Goal: Information Seeking & Learning: Compare options

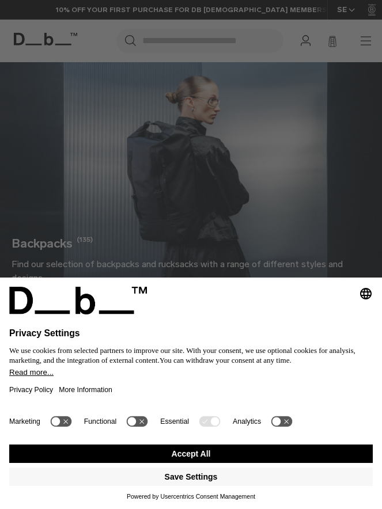
click at [183, 456] on button "Accept All" at bounding box center [191, 454] width 364 height 18
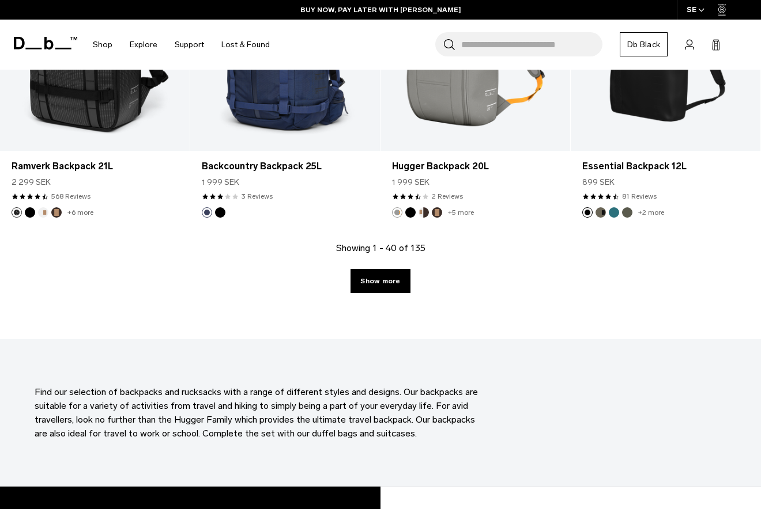
scroll to position [3084, 0]
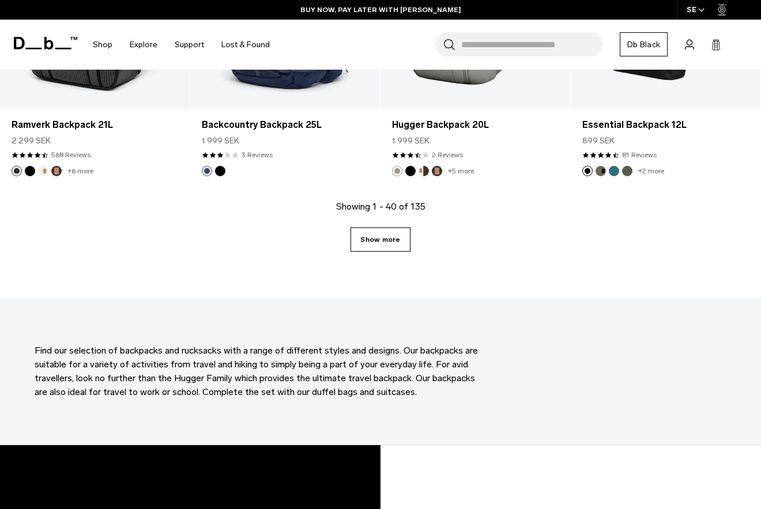
click at [381, 244] on link "Show more" at bounding box center [379, 240] width 59 height 24
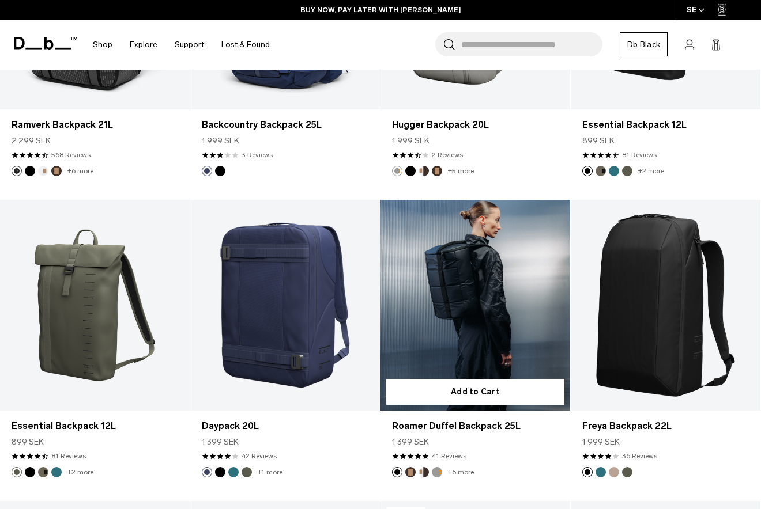
click at [381, 241] on link "Roamer Duffel Backpack 25L" at bounding box center [475, 305] width 190 height 211
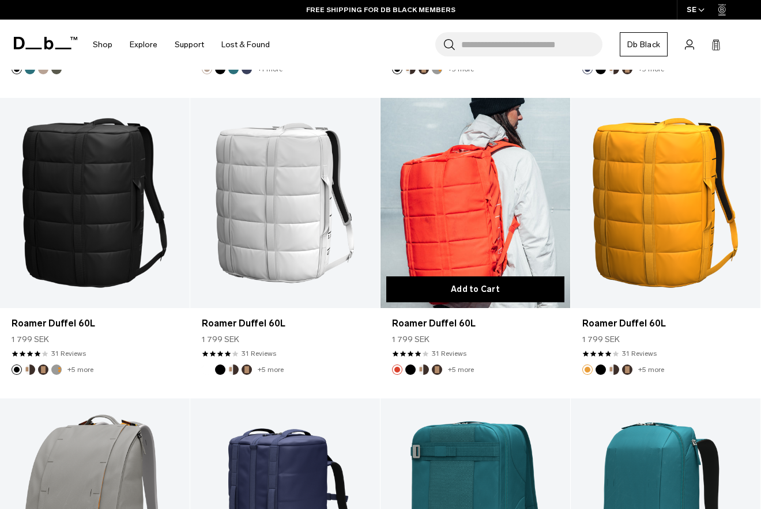
scroll to position [5001, 0]
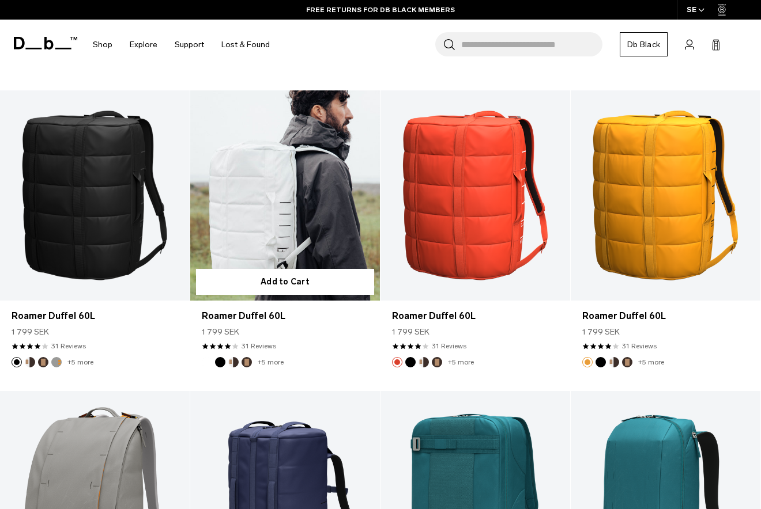
click at [290, 207] on link "Roamer Duffel 60L" at bounding box center [285, 195] width 190 height 211
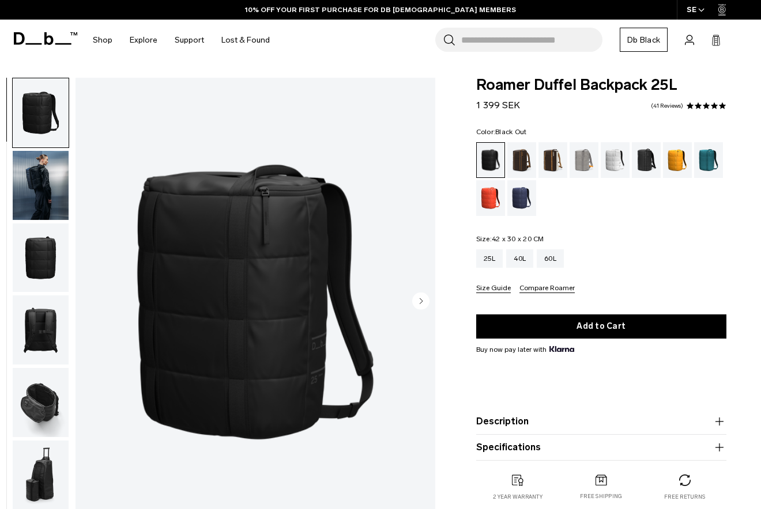
click at [422, 302] on circle "Next slide" at bounding box center [420, 300] width 17 height 17
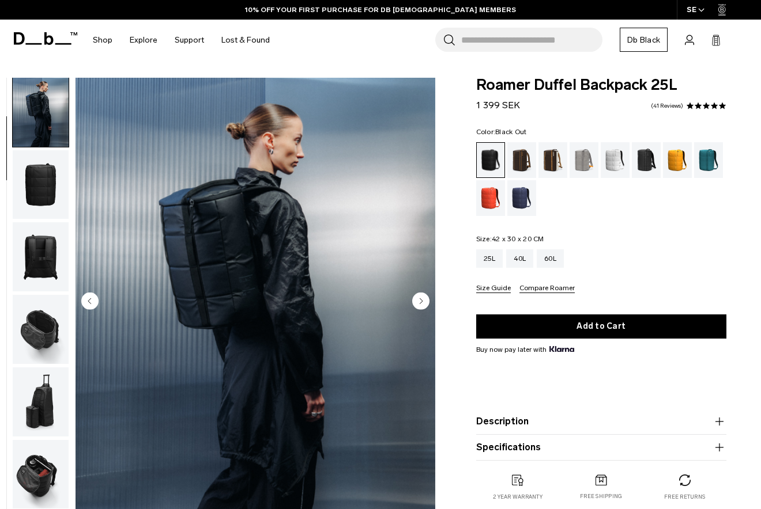
click at [422, 302] on circle "Next slide" at bounding box center [420, 300] width 17 height 17
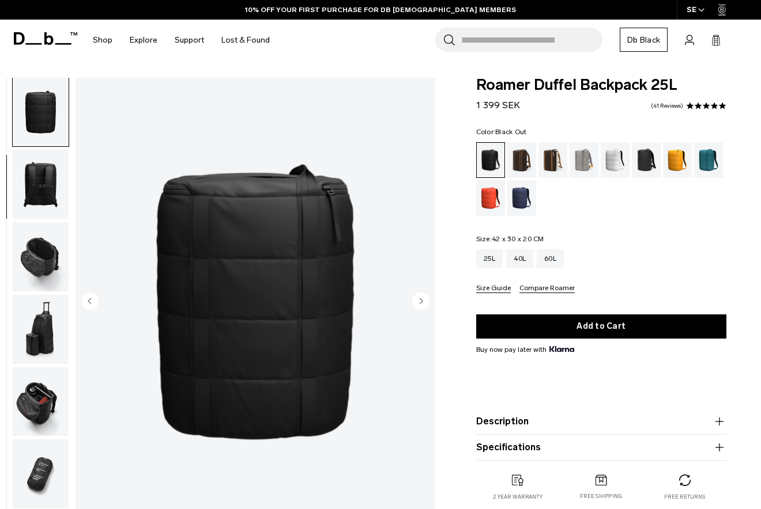
click at [421, 300] on icon "Next slide" at bounding box center [421, 301] width 3 height 5
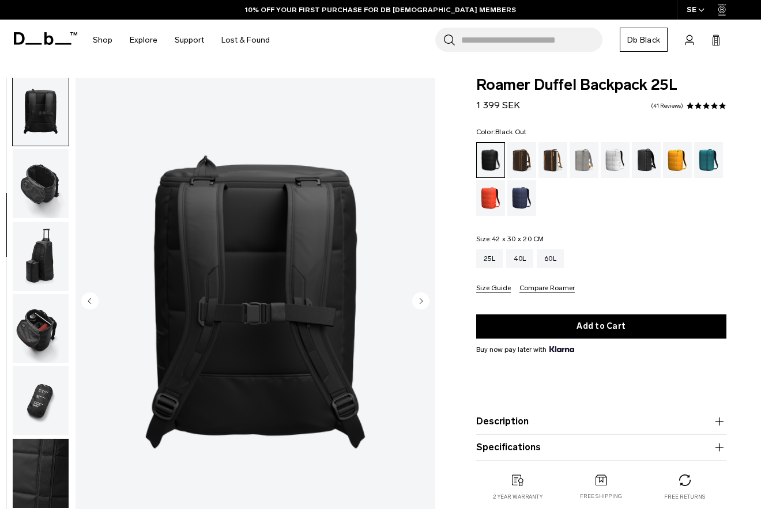
click at [421, 300] on icon "Next slide" at bounding box center [421, 301] width 3 height 5
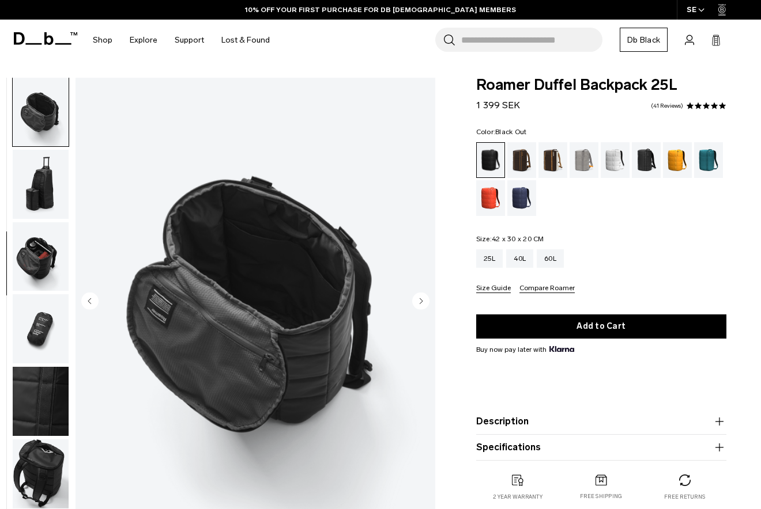
scroll to position [292, 0]
click at [421, 300] on icon "Next slide" at bounding box center [421, 301] width 3 height 5
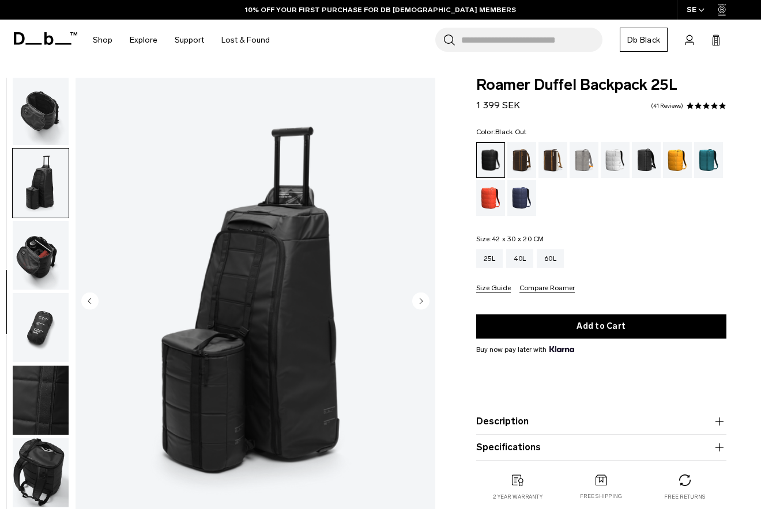
scroll to position [352, 0]
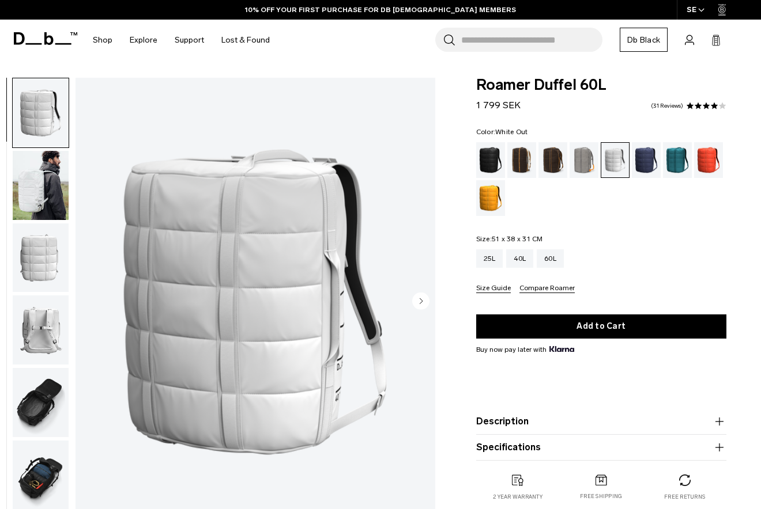
click at [36, 180] on img "button" at bounding box center [41, 185] width 56 height 69
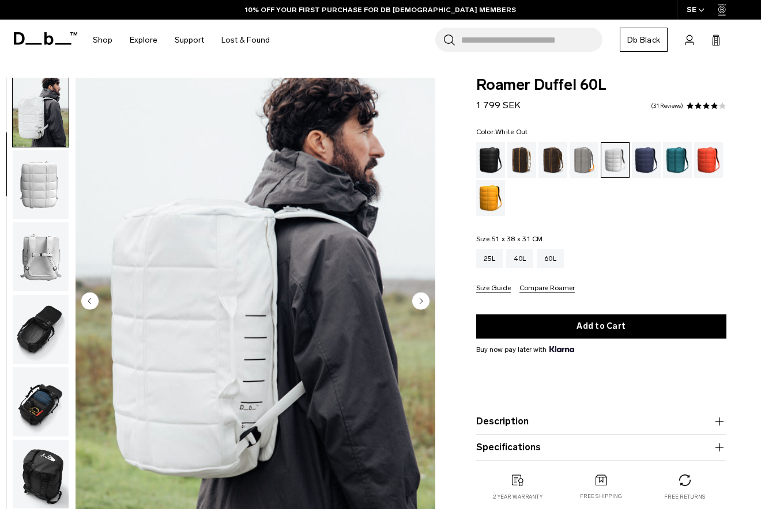
click at [49, 203] on img "button" at bounding box center [41, 184] width 56 height 69
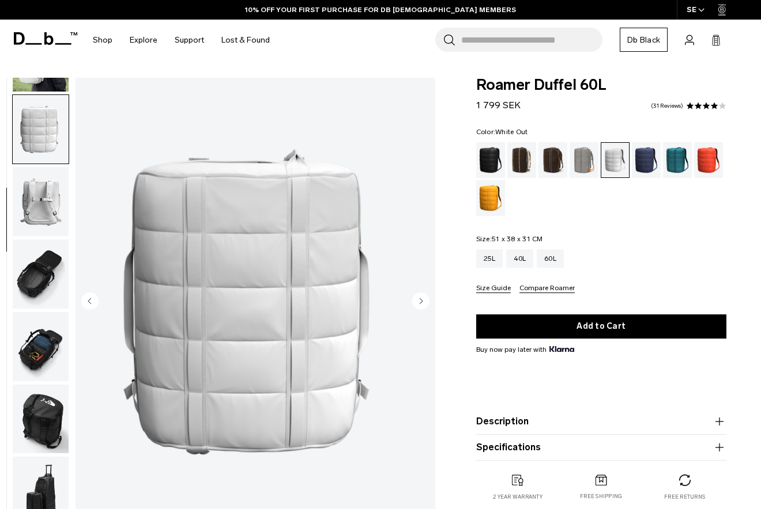
click at [41, 204] on img "button" at bounding box center [41, 201] width 56 height 69
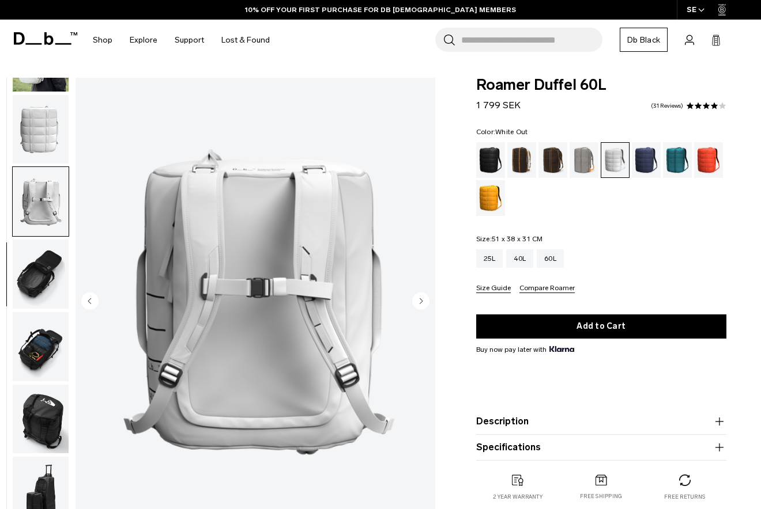
click at [42, 247] on img "button" at bounding box center [41, 274] width 56 height 69
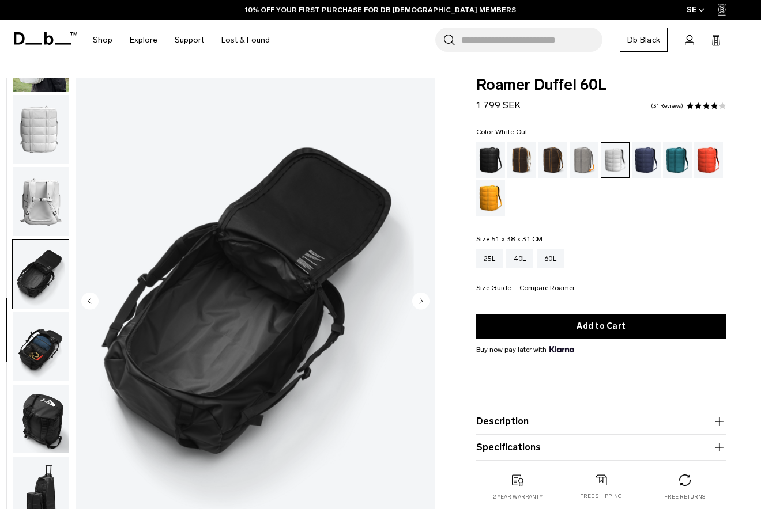
click at [40, 297] on img "button" at bounding box center [41, 274] width 56 height 69
click at [39, 323] on img "button" at bounding box center [41, 346] width 56 height 69
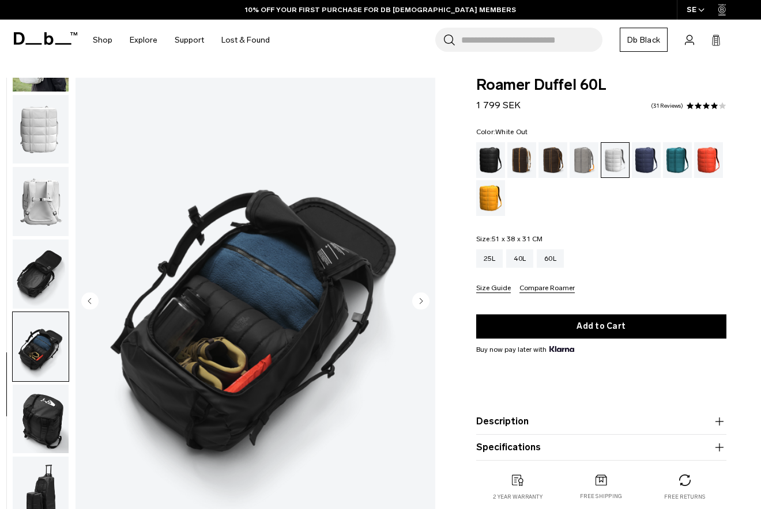
click at [39, 416] on img "button" at bounding box center [41, 419] width 56 height 69
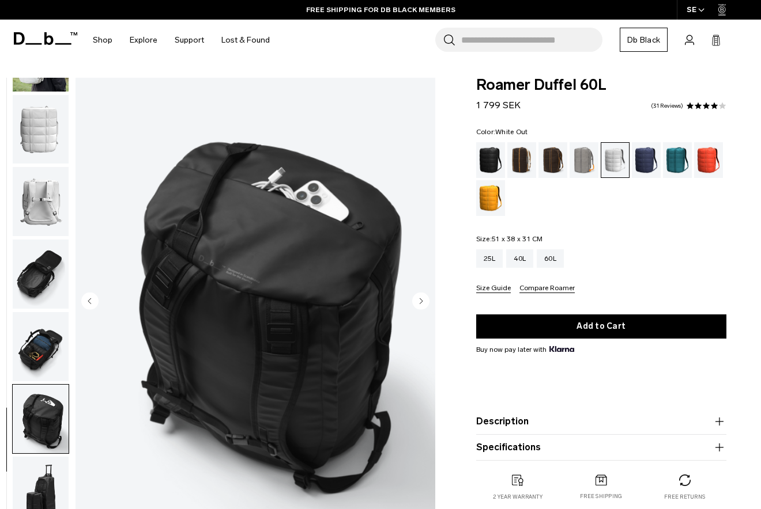
scroll to position [0, 0]
click at [625, 164] on div "White Out" at bounding box center [615, 160] width 28 height 35
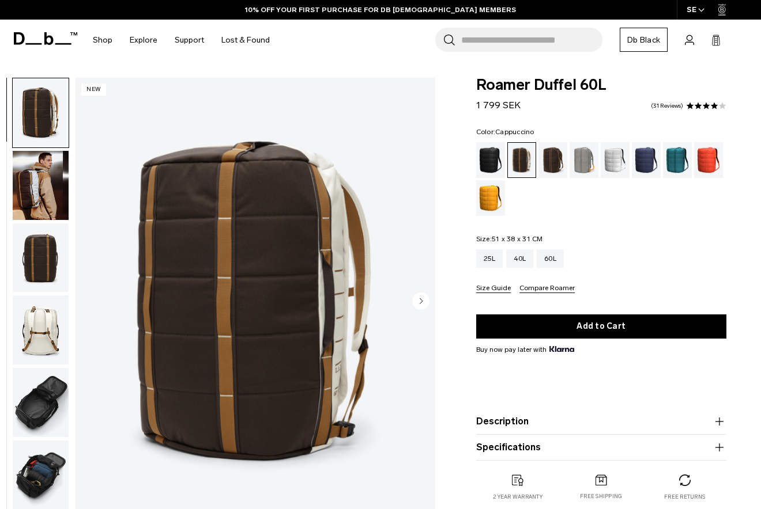
click at [35, 186] on img "button" at bounding box center [41, 185] width 56 height 69
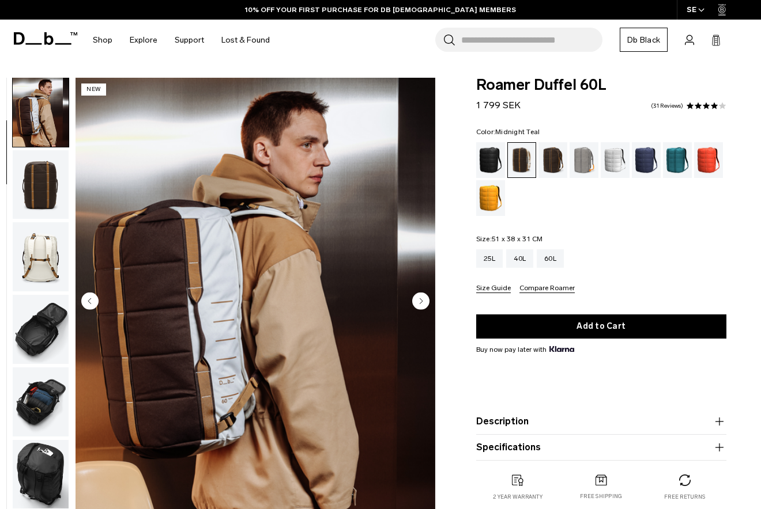
click at [670, 161] on div "Midnight Teal" at bounding box center [677, 160] width 29 height 36
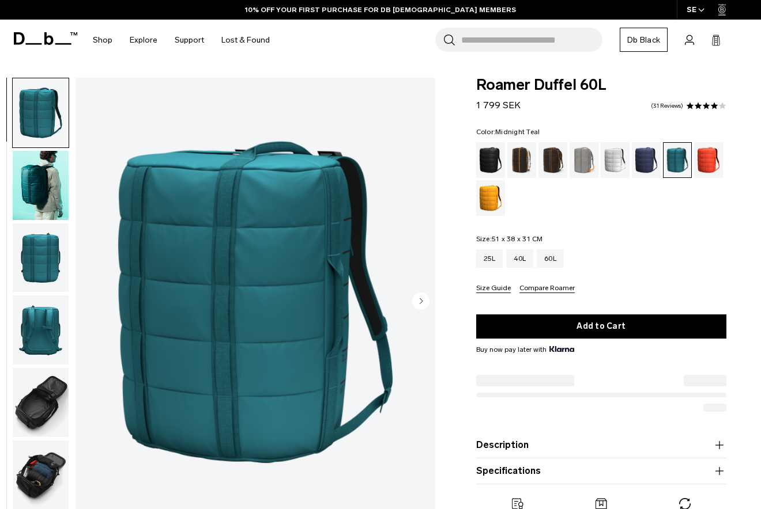
click at [495, 199] on div "Parhelion Orange" at bounding box center [490, 198] width 29 height 36
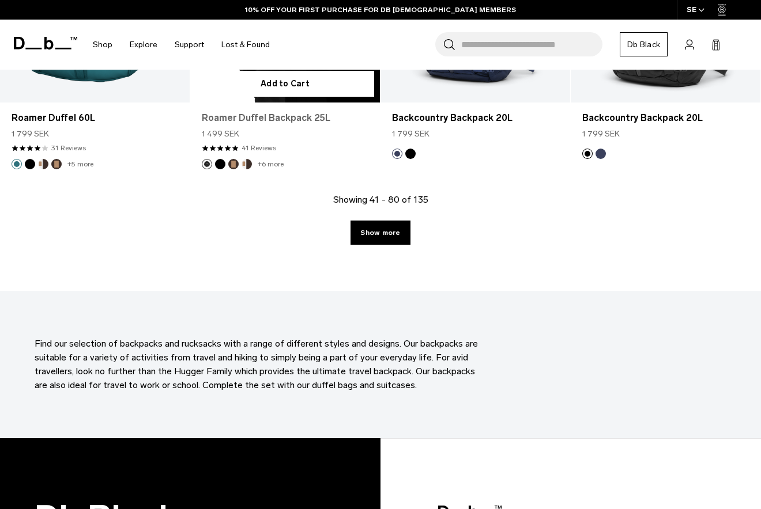
scroll to position [3230, 0]
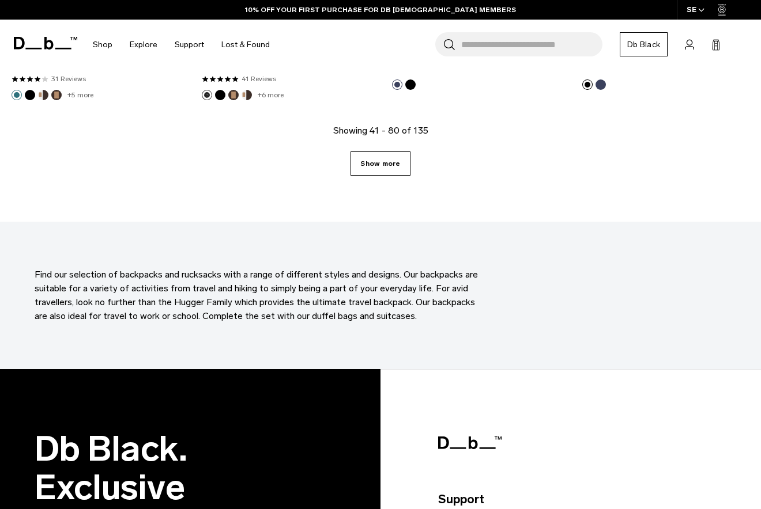
click at [396, 158] on link "Show more" at bounding box center [379, 164] width 59 height 24
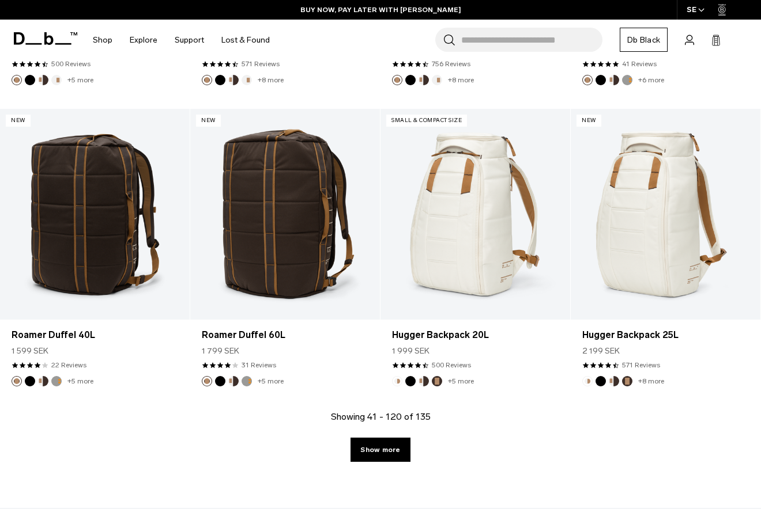
scroll to position [6014, 0]
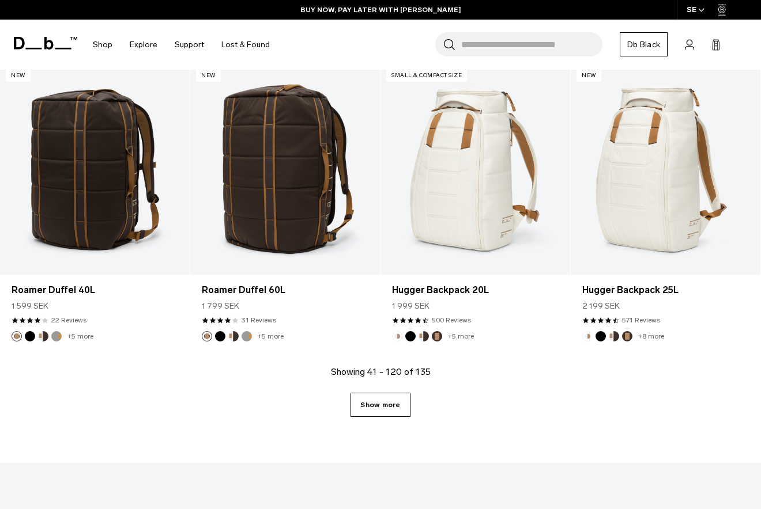
click at [384, 410] on link "Show more" at bounding box center [379, 405] width 59 height 24
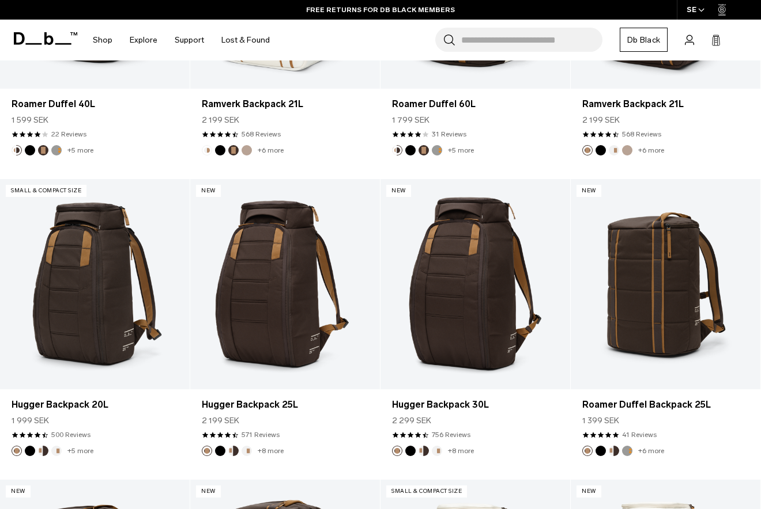
scroll to position [5408, 0]
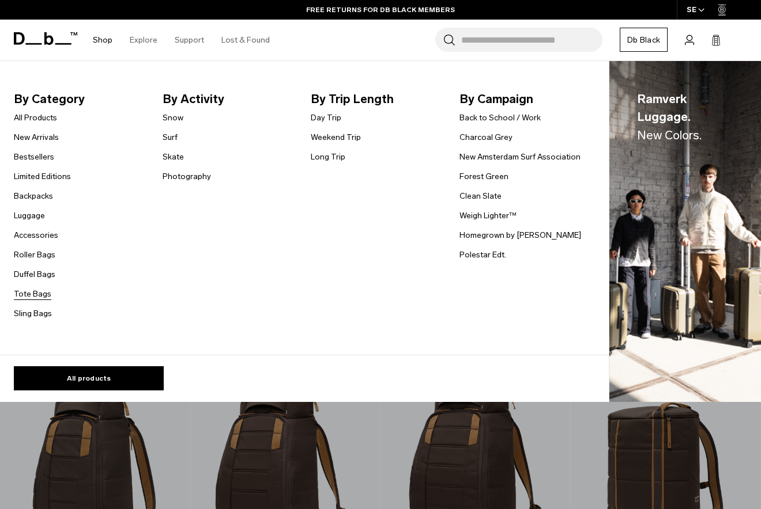
click at [21, 297] on link "Tote Bags" at bounding box center [32, 294] width 37 height 12
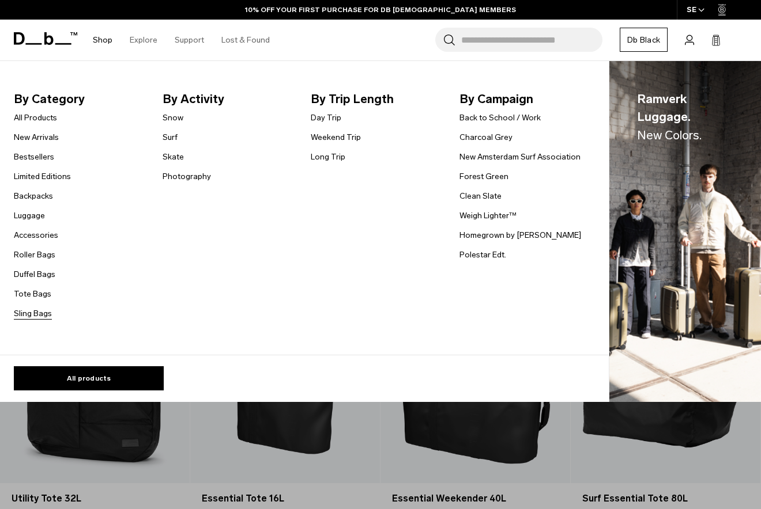
click at [28, 312] on link "Sling Bags" at bounding box center [33, 314] width 38 height 12
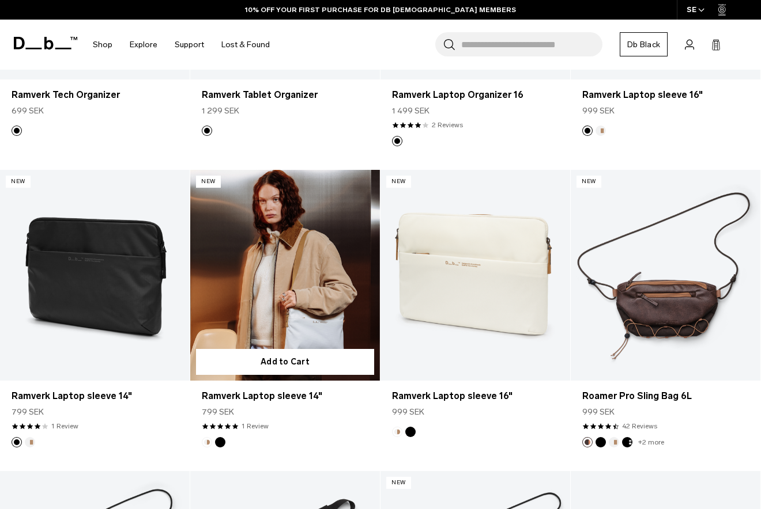
scroll to position [1310, 0]
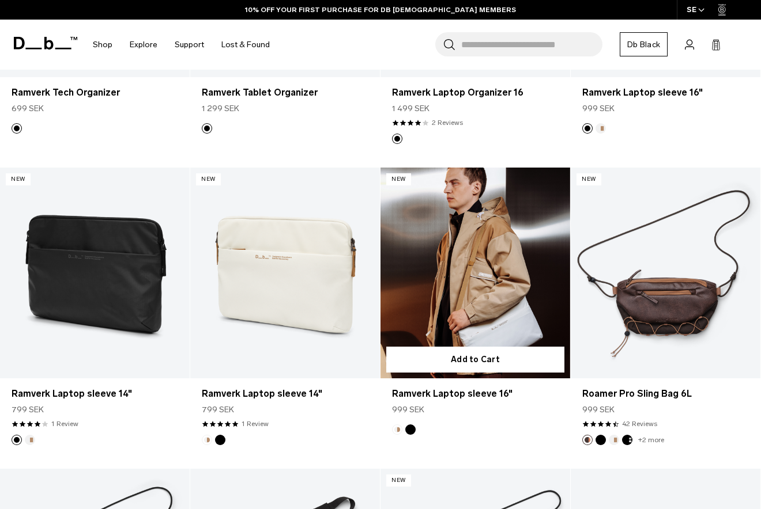
click at [447, 313] on link "Ramverk Laptop sleeve 16" at bounding box center [475, 273] width 190 height 211
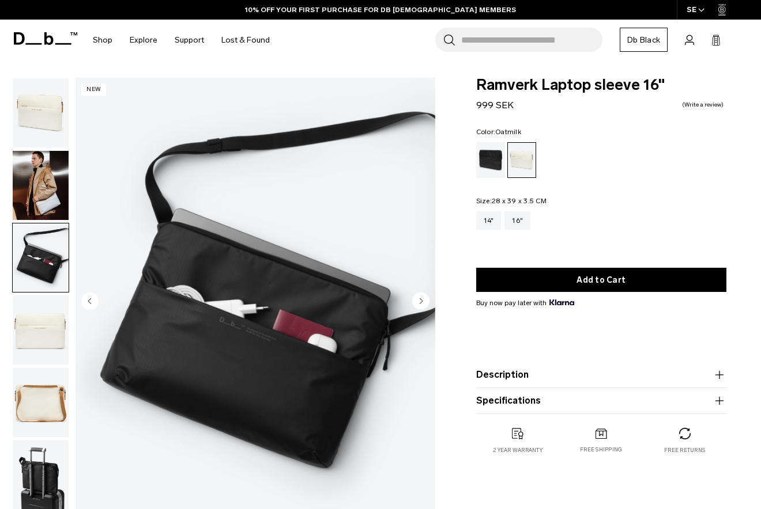
click at [35, 318] on img "button" at bounding box center [41, 330] width 56 height 69
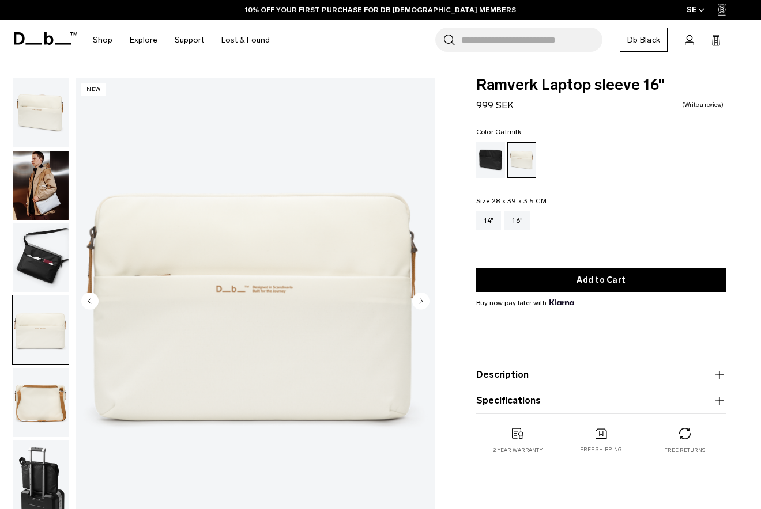
drag, startPoint x: 22, startPoint y: 382, endPoint x: 28, endPoint y: 383, distance: 6.4
click at [22, 383] on img "button" at bounding box center [41, 402] width 56 height 69
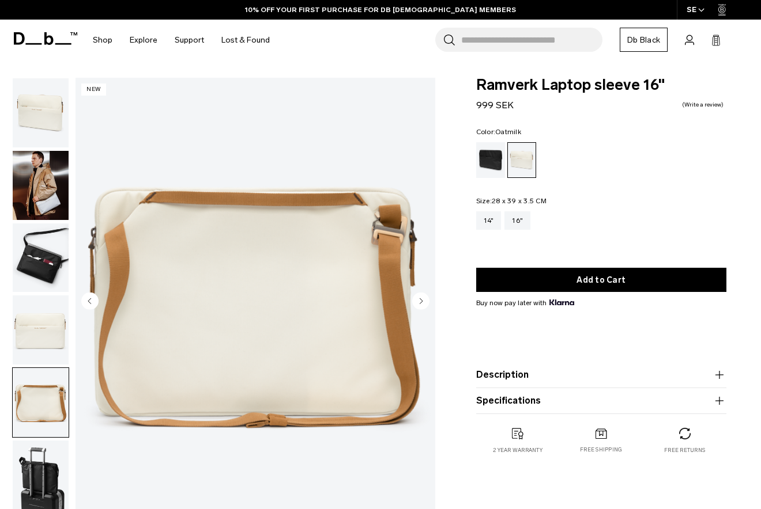
click at [32, 383] on img "button" at bounding box center [41, 402] width 56 height 69
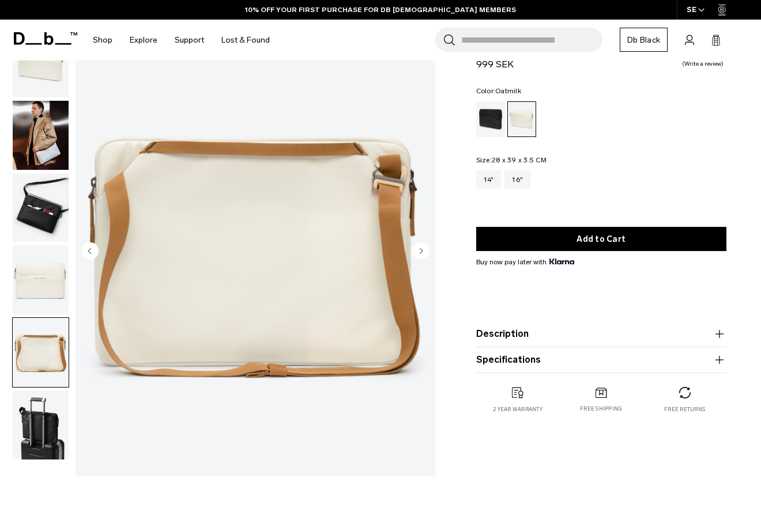
scroll to position [52, 0]
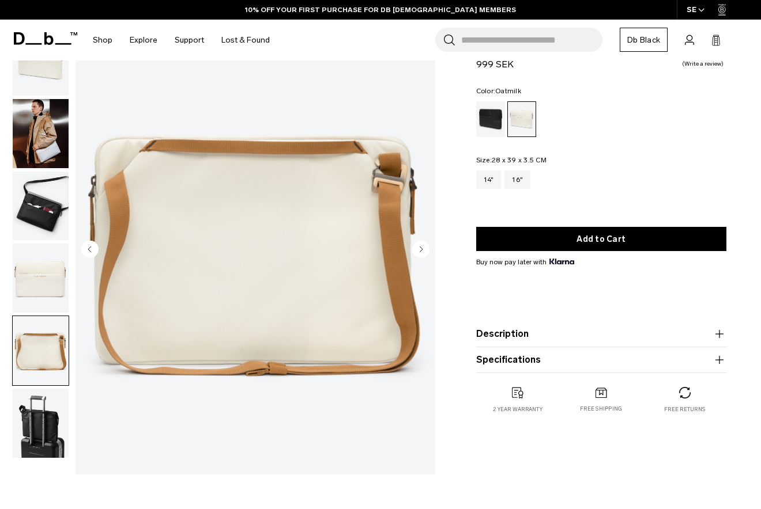
click at [38, 417] on img "button" at bounding box center [41, 423] width 56 height 69
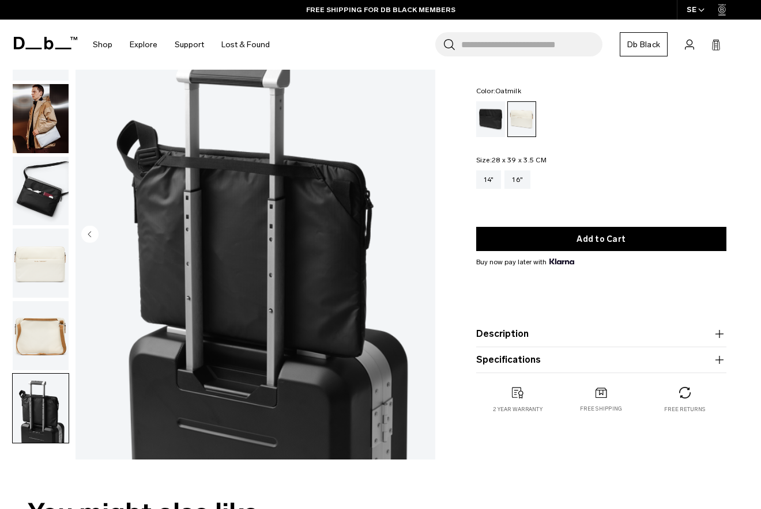
scroll to position [67, 0]
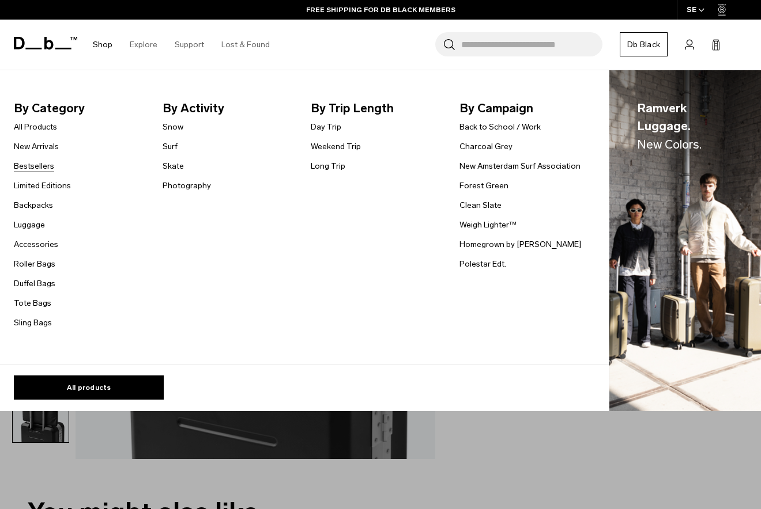
click at [41, 160] on link "Bestsellers" at bounding box center [34, 166] width 40 height 12
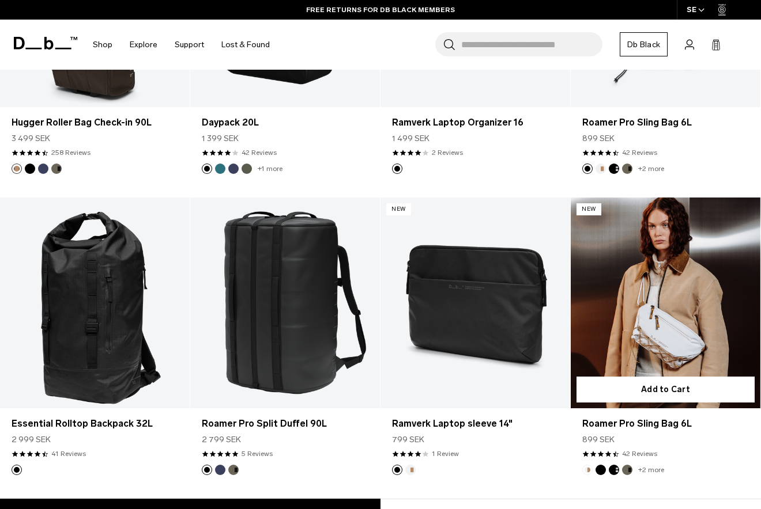
scroll to position [2347, 0]
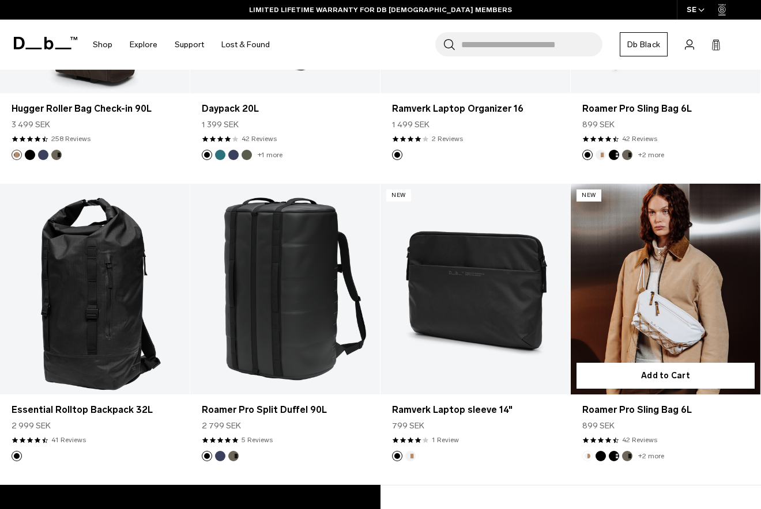
click at [628, 324] on link "Roamer Pro Sling Bag 6L" at bounding box center [665, 289] width 190 height 211
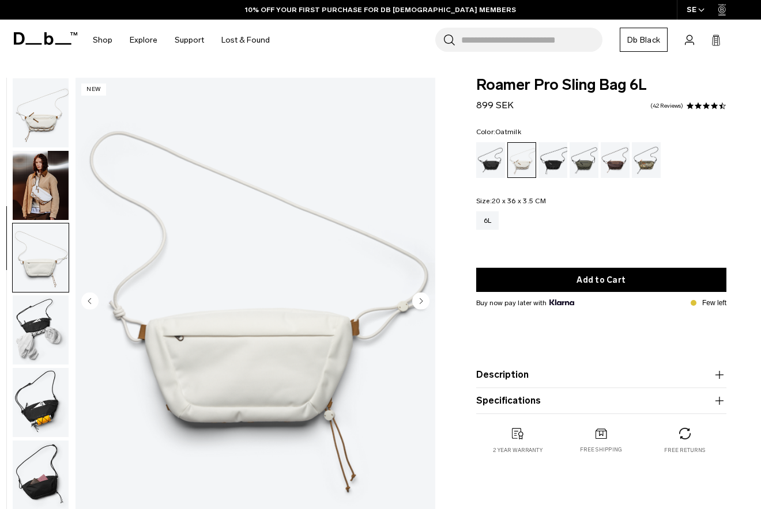
click at [40, 296] on img "button" at bounding box center [41, 330] width 56 height 69
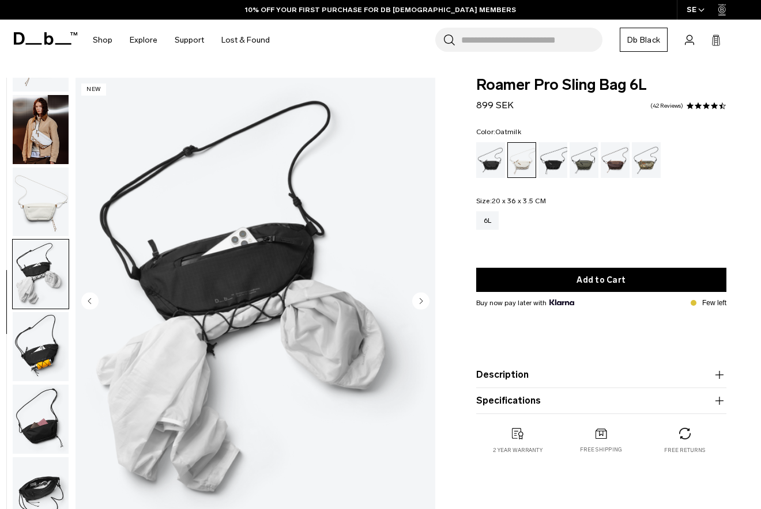
scroll to position [62, 0]
click at [31, 323] on img "button" at bounding box center [41, 346] width 56 height 69
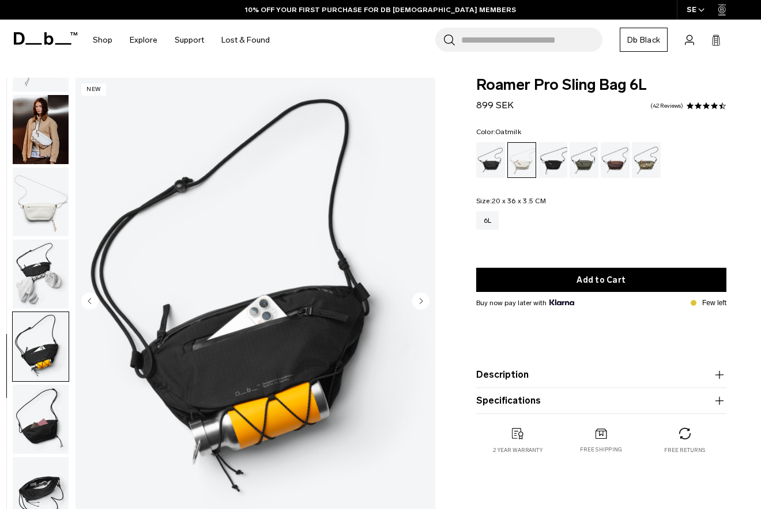
click at [32, 393] on img "button" at bounding box center [41, 419] width 56 height 69
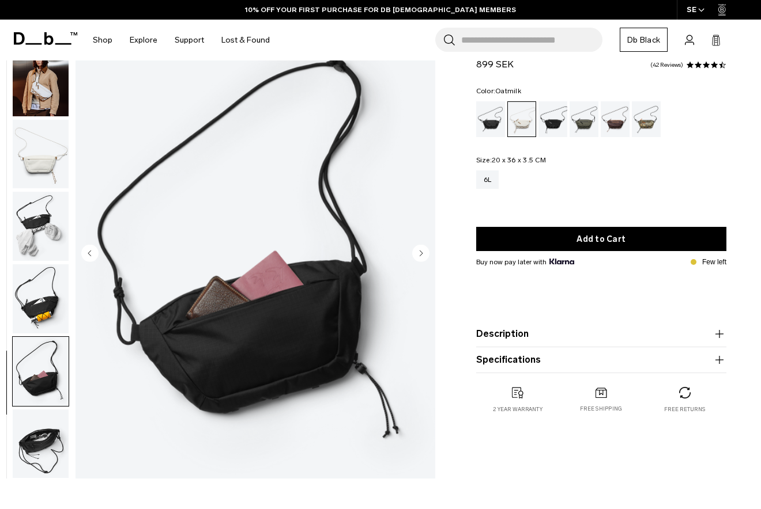
scroll to position [52, 0]
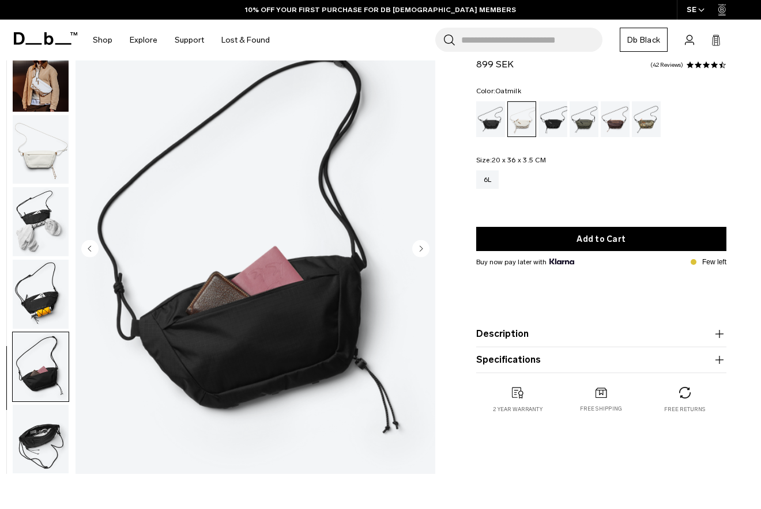
click at [31, 433] on img "button" at bounding box center [41, 439] width 56 height 69
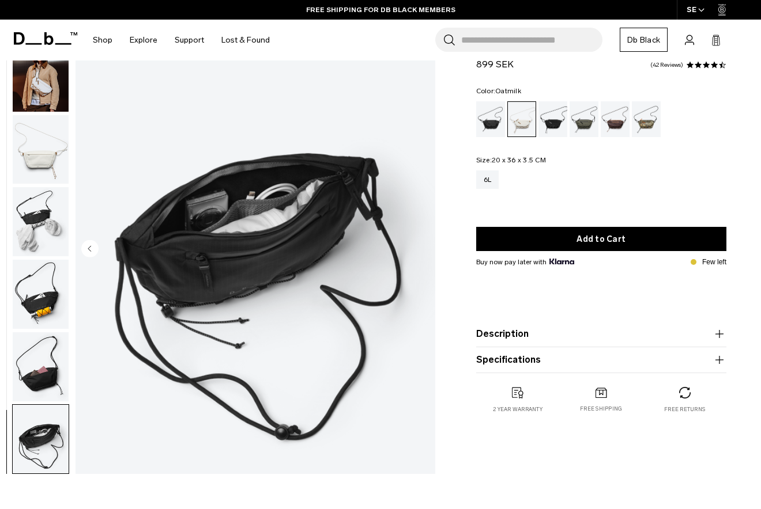
click at [36, 356] on img "button" at bounding box center [41, 367] width 56 height 69
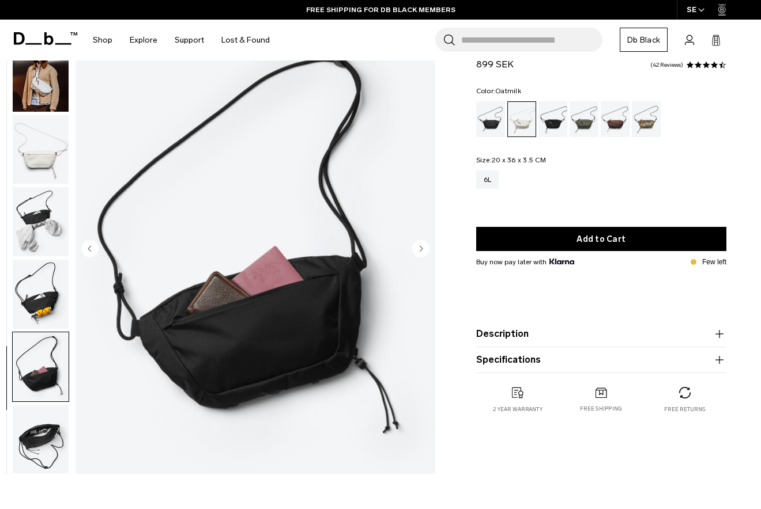
click at [48, 290] on img "button" at bounding box center [41, 294] width 56 height 69
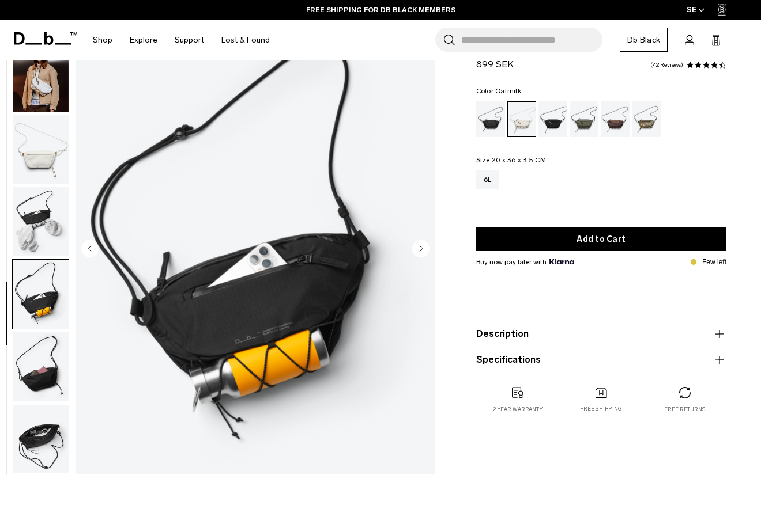
click at [41, 228] on img "button" at bounding box center [41, 221] width 56 height 69
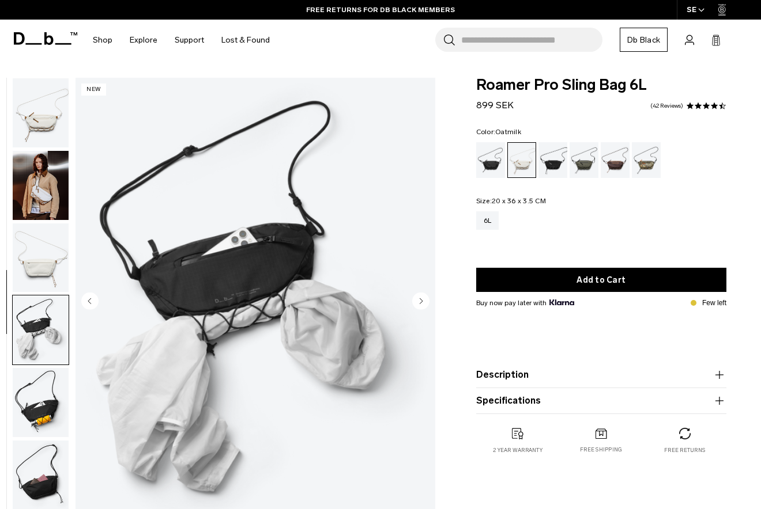
click at [46, 119] on img "button" at bounding box center [41, 112] width 56 height 69
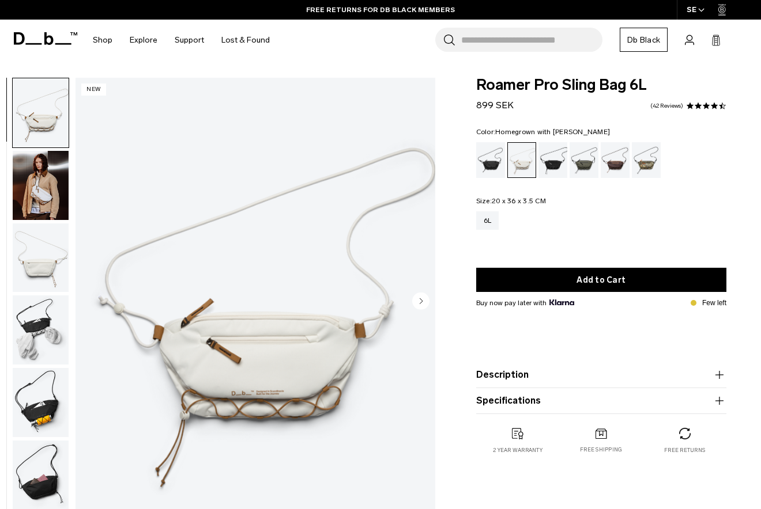
click at [608, 169] on div "Homegrown with Lu" at bounding box center [614, 160] width 29 height 36
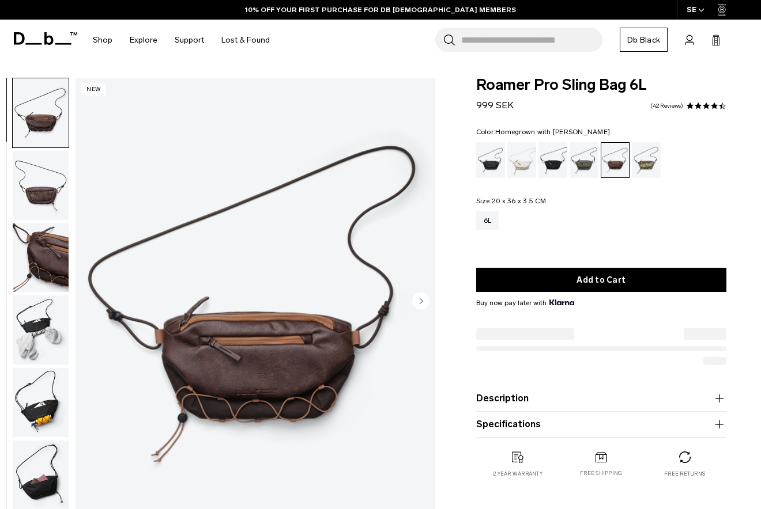
click at [21, 269] on img "button" at bounding box center [41, 258] width 56 height 69
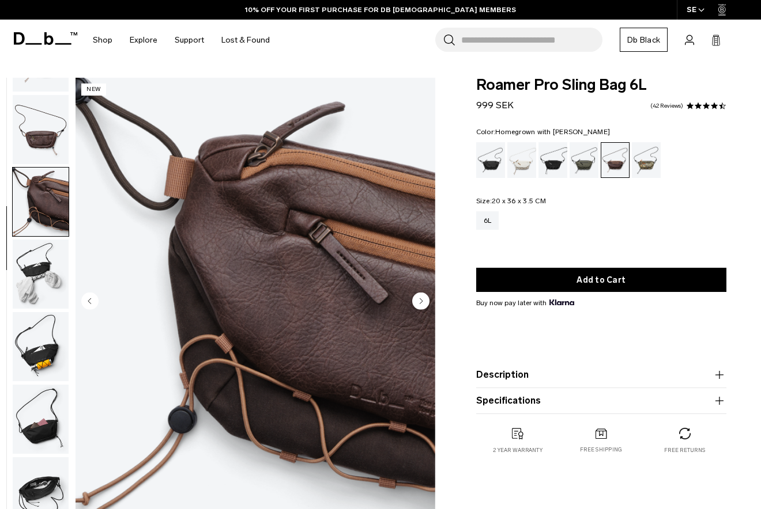
click at [29, 312] on img "button" at bounding box center [41, 346] width 56 height 69
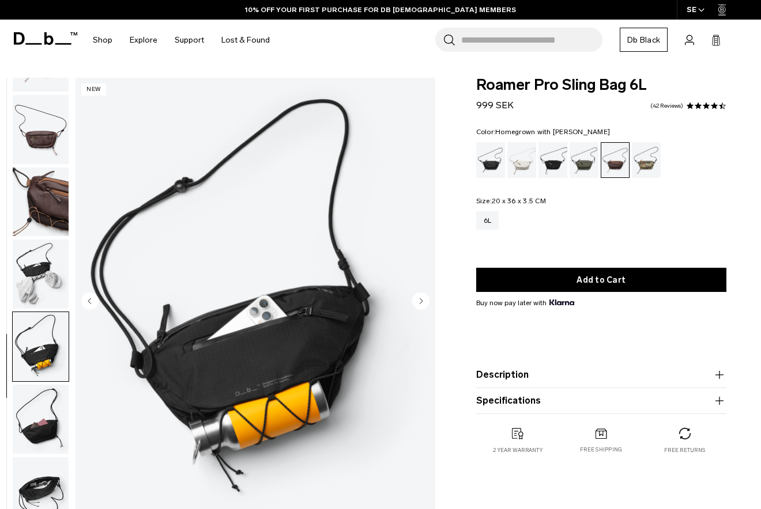
click at [32, 358] on img "button" at bounding box center [41, 346] width 56 height 69
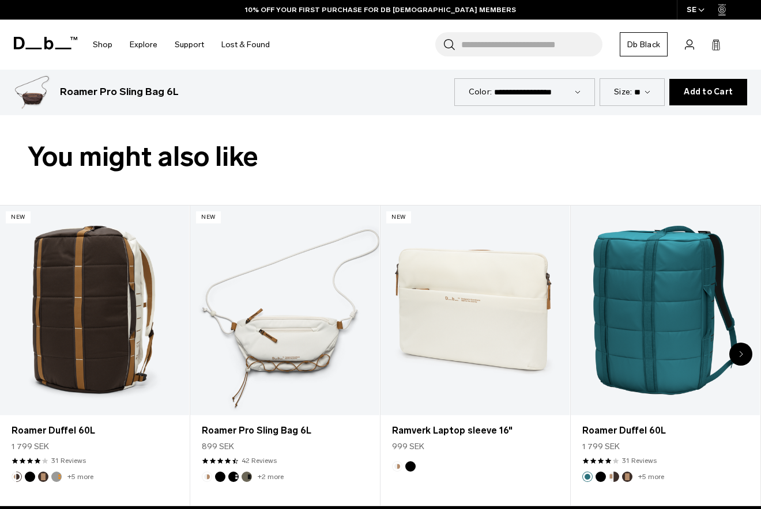
scroll to position [489, 0]
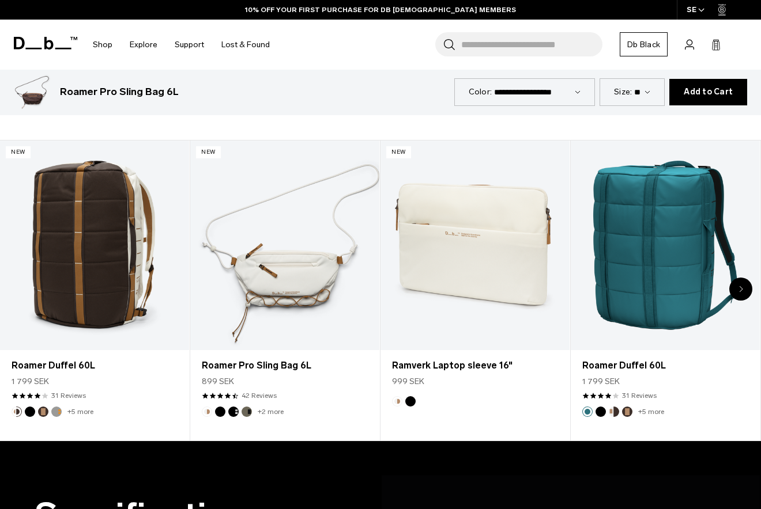
click at [744, 295] on div "Next slide" at bounding box center [740, 289] width 23 height 23
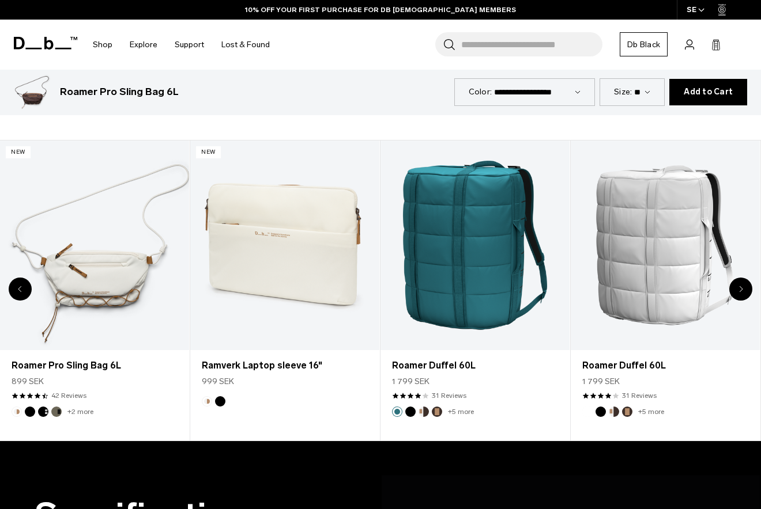
click at [744, 295] on div "Next slide" at bounding box center [740, 289] width 23 height 23
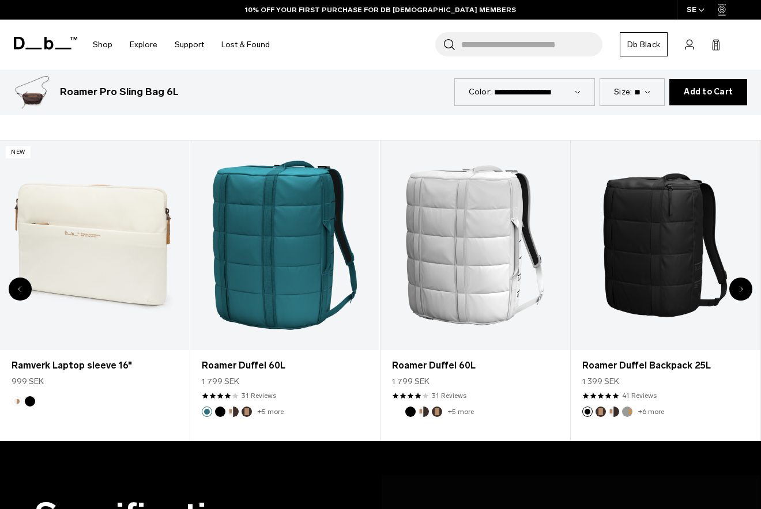
click at [744, 295] on div "Next slide" at bounding box center [740, 289] width 23 height 23
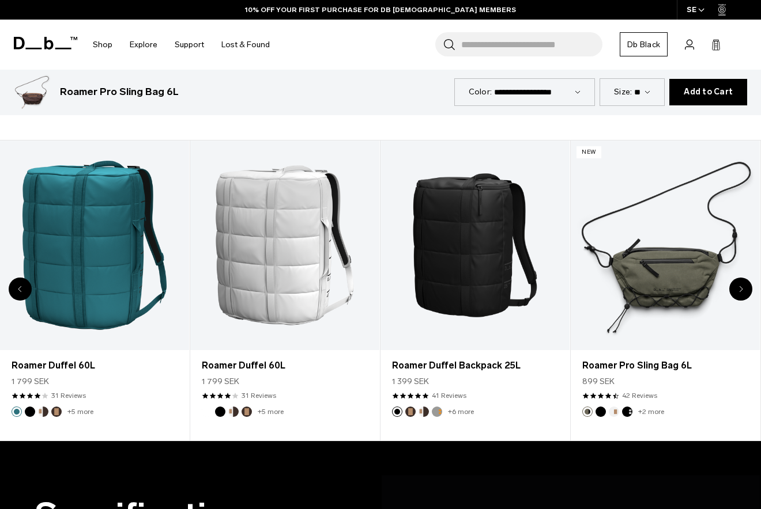
click at [744, 295] on div "Next slide" at bounding box center [740, 289] width 23 height 23
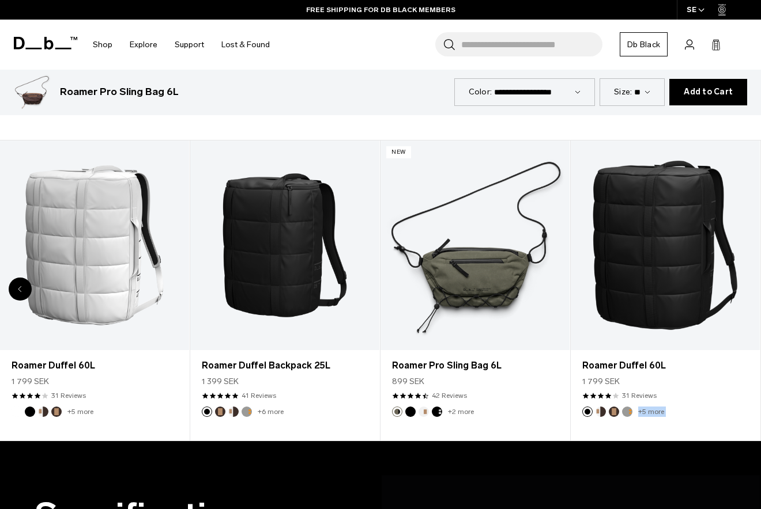
click at [744, 295] on div "8 / 8" at bounding box center [664, 246] width 189 height 210
click at [17, 289] on div "Previous slide" at bounding box center [20, 289] width 23 height 23
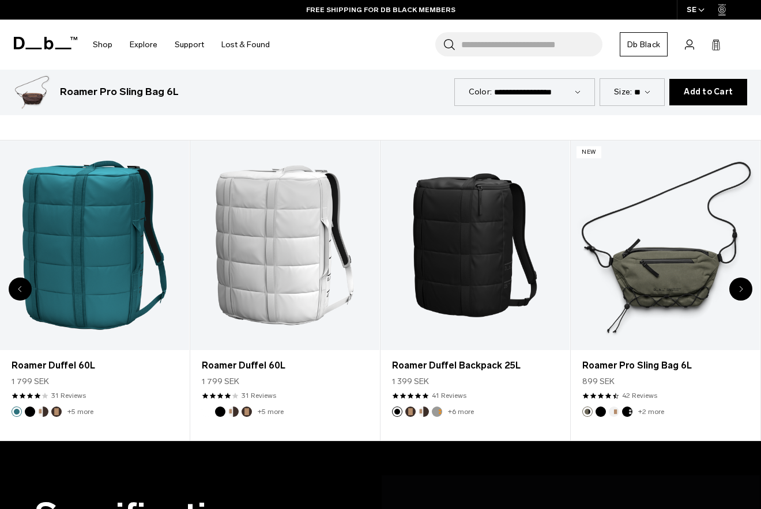
click at [17, 289] on div "Previous slide" at bounding box center [20, 289] width 23 height 23
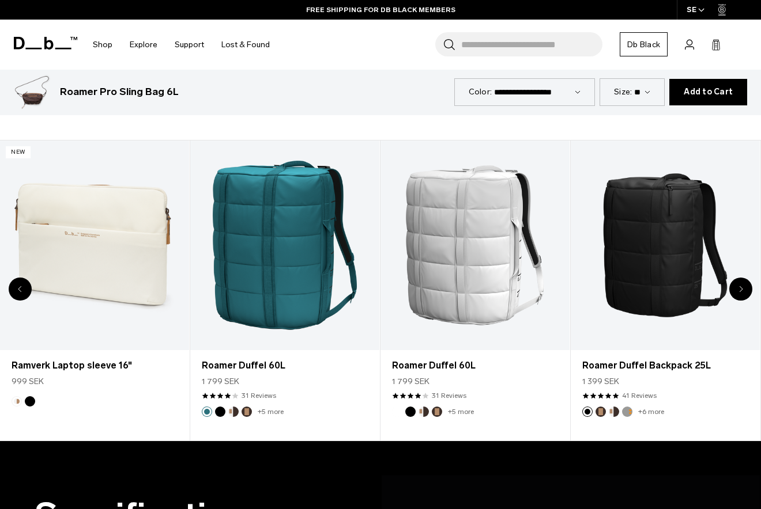
click at [17, 289] on div "Previous slide" at bounding box center [20, 289] width 23 height 23
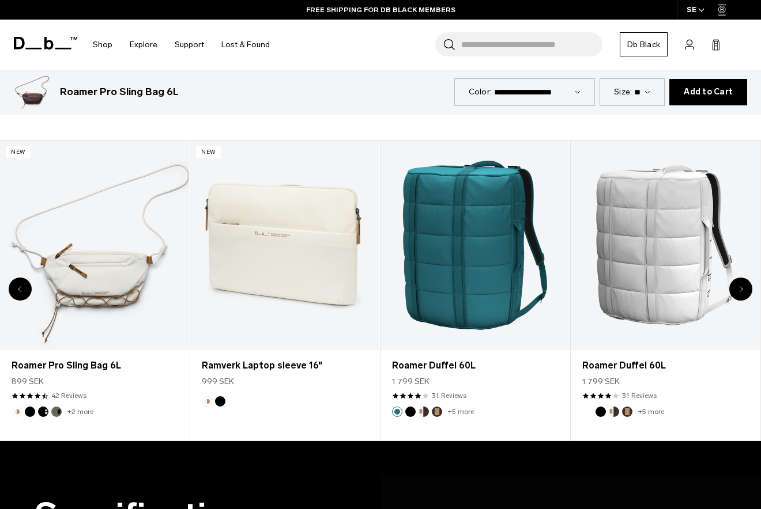
click at [17, 289] on div "Previous slide" at bounding box center [20, 289] width 23 height 23
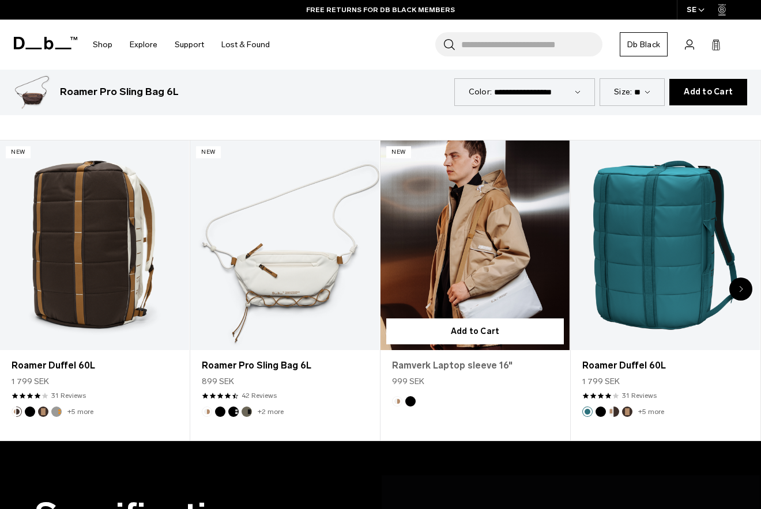
click at [486, 364] on link "Ramverk Laptop sleeve 16"" at bounding box center [475, 366] width 166 height 14
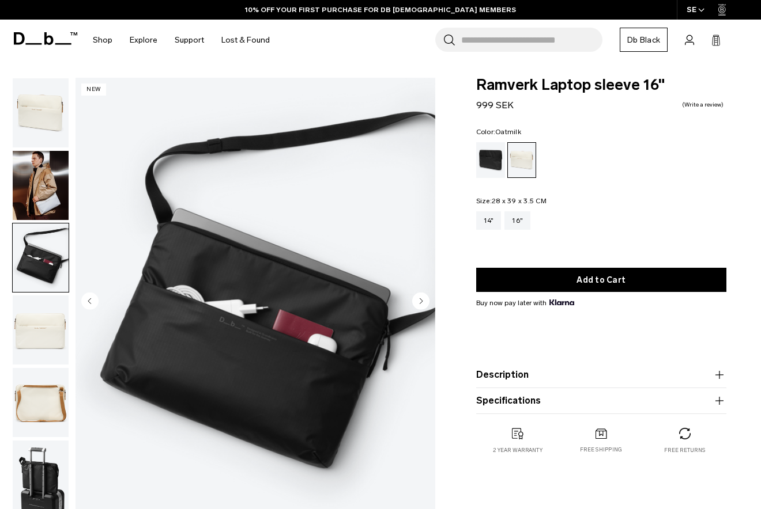
click at [43, 308] on img "button" at bounding box center [41, 330] width 56 height 69
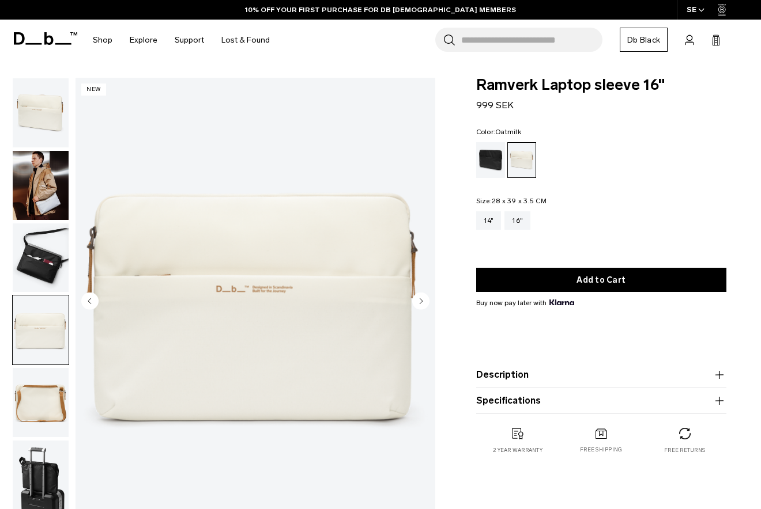
drag, startPoint x: 27, startPoint y: 388, endPoint x: 43, endPoint y: 390, distance: 16.2
click at [27, 388] on img "button" at bounding box center [41, 402] width 56 height 69
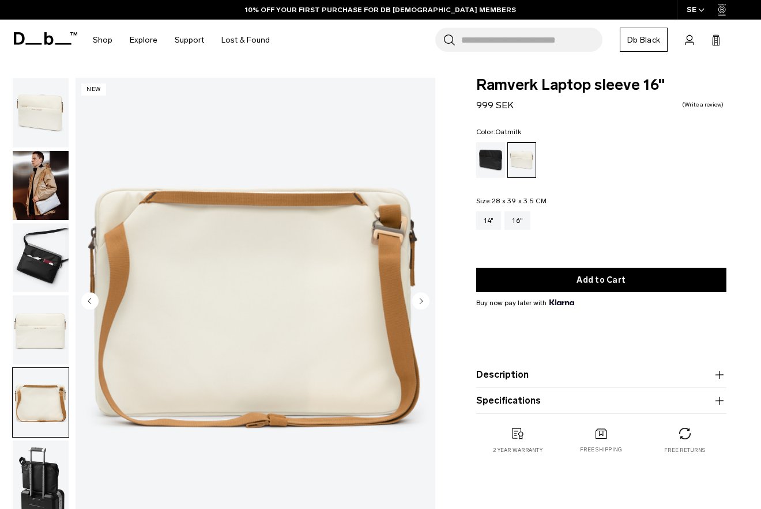
click at [43, 390] on img "button" at bounding box center [41, 402] width 56 height 69
click at [35, 463] on img "button" at bounding box center [41, 475] width 56 height 69
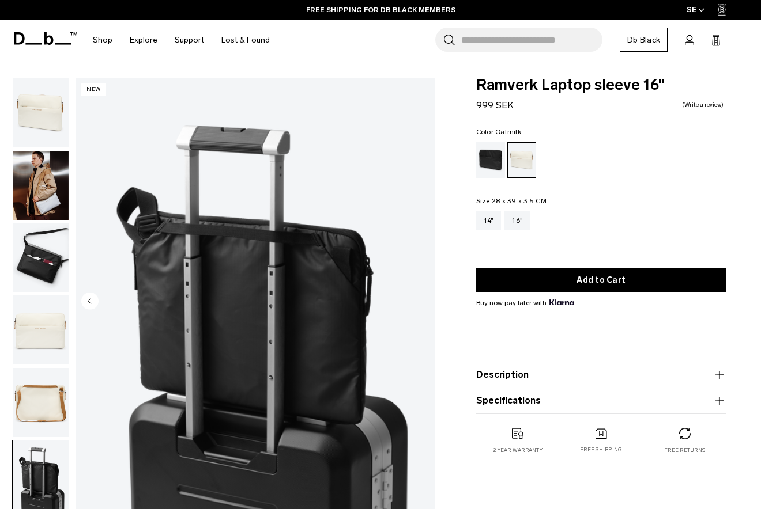
click at [38, 120] on img "button" at bounding box center [41, 112] width 56 height 69
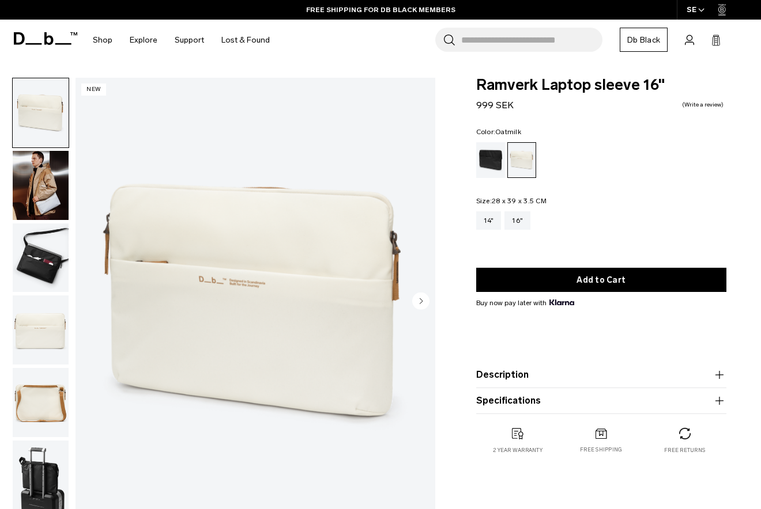
click at [38, 120] on img "button" at bounding box center [41, 112] width 56 height 69
click at [493, 169] on div "Black Out" at bounding box center [490, 160] width 29 height 36
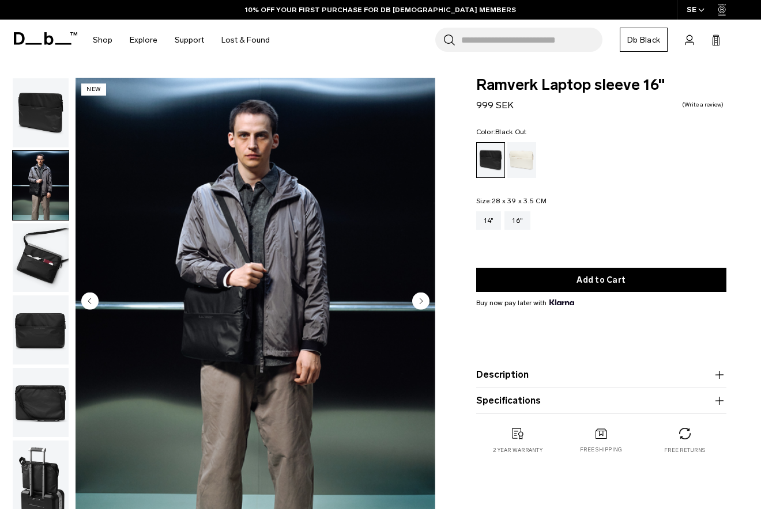
click at [418, 300] on circle "Next slide" at bounding box center [420, 300] width 17 height 17
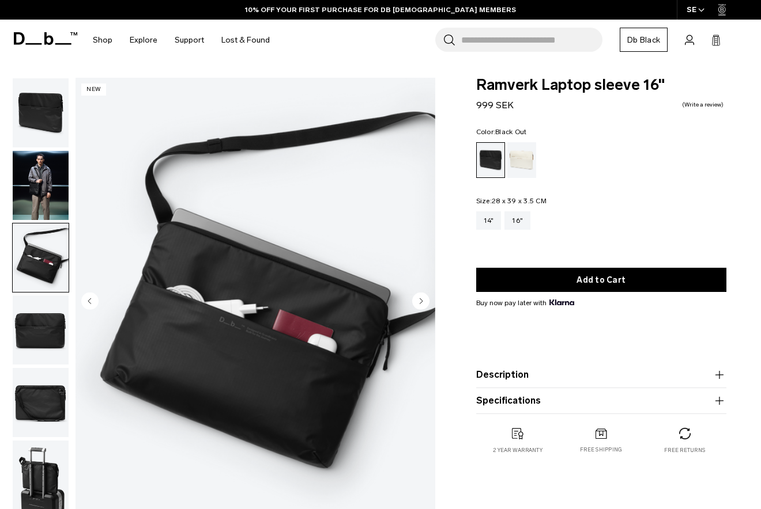
click at [418, 300] on circle "Next slide" at bounding box center [420, 300] width 17 height 17
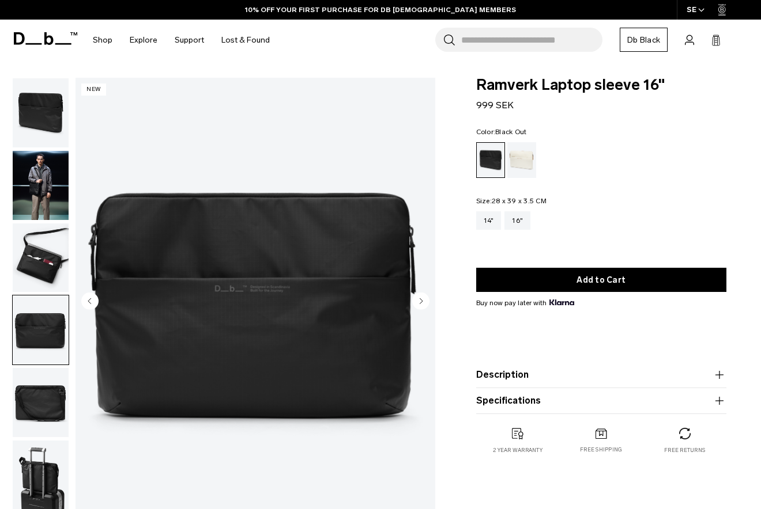
click at [418, 300] on circle "Next slide" at bounding box center [420, 300] width 17 height 17
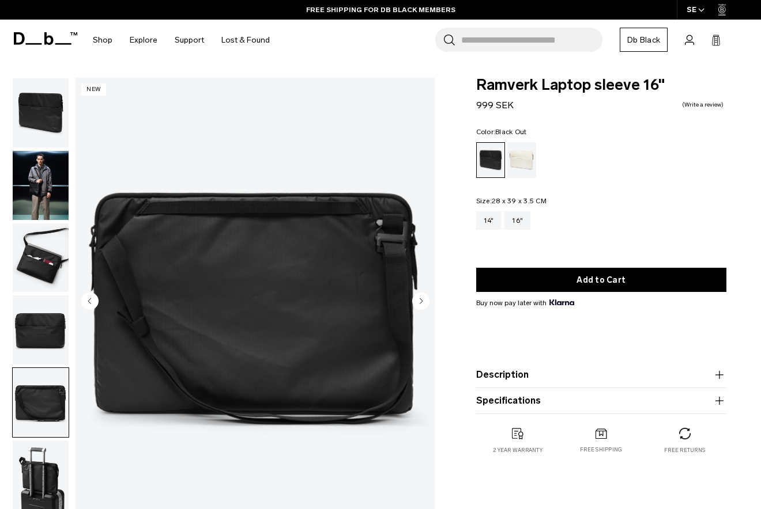
click at [70, 40] on icon at bounding box center [45, 38] width 63 height 13
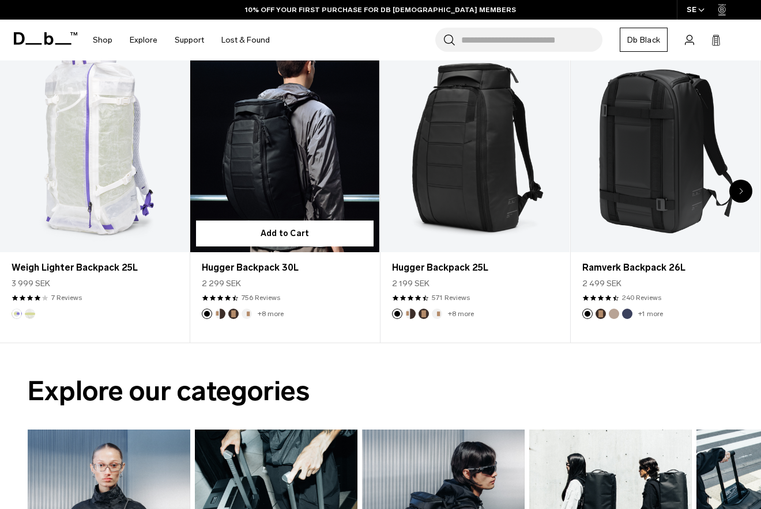
scroll to position [339, 0]
